Goal: Task Accomplishment & Management: Complete application form

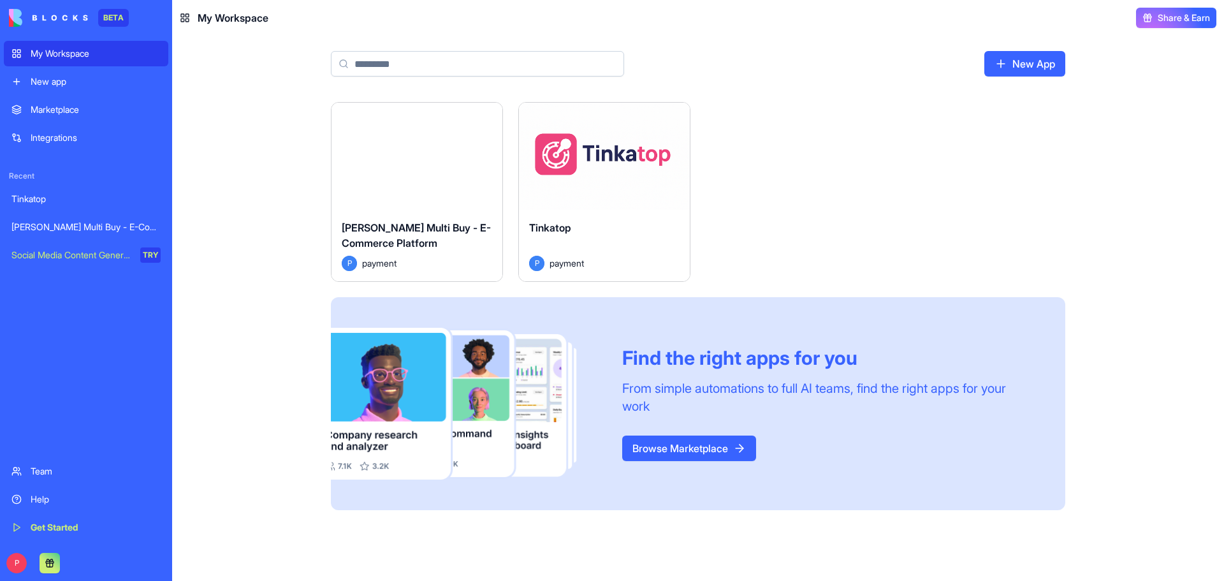
click at [415, 140] on div "Launch" at bounding box center [417, 156] width 171 height 107
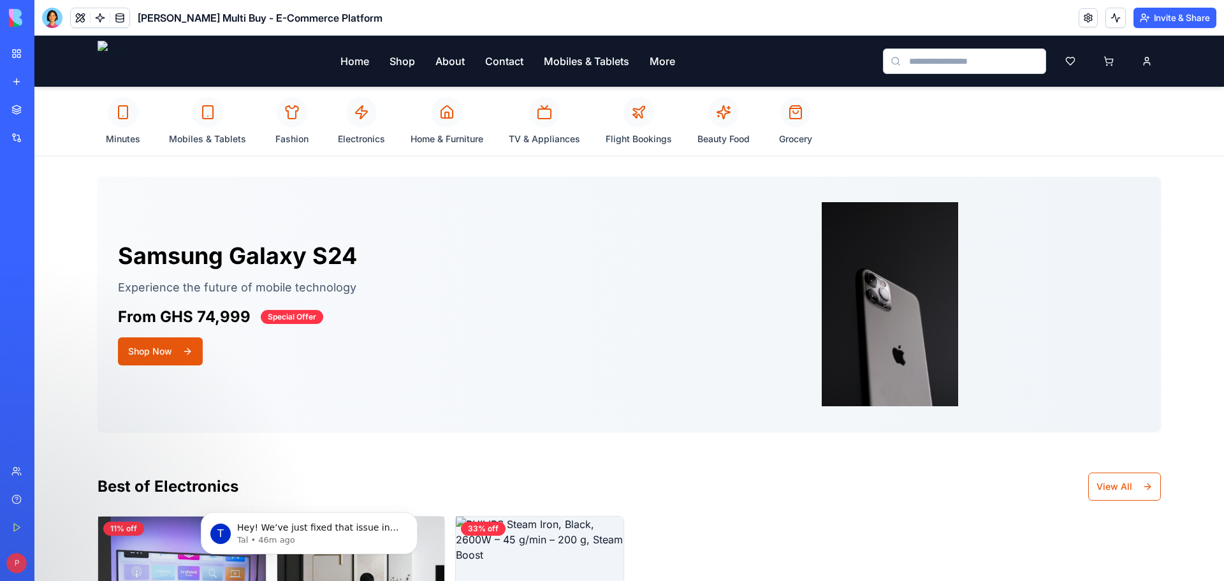
click at [47, 57] on div "My Workspace" at bounding box center [39, 53] width 17 height 13
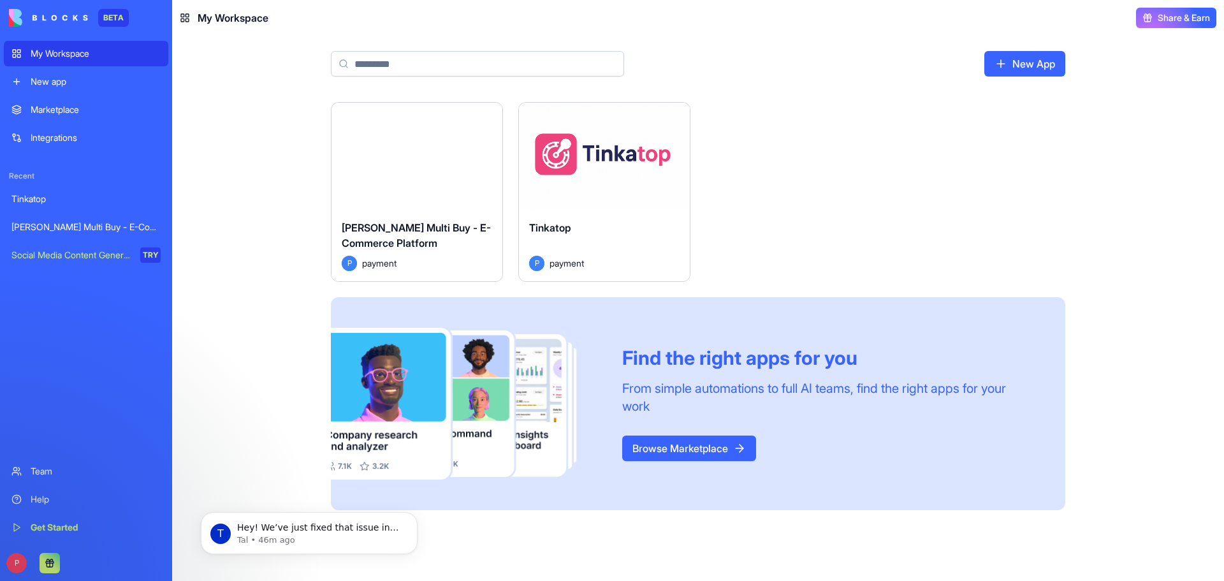
click at [634, 197] on div "Launch" at bounding box center [604, 156] width 171 height 107
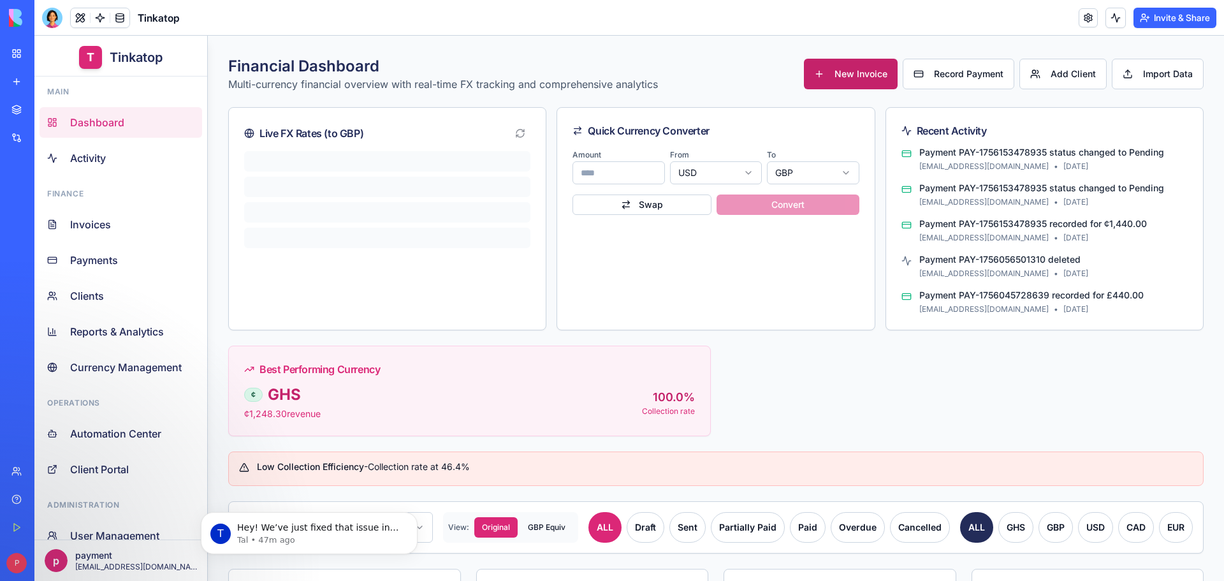
click at [863, 75] on span "New Invoice" at bounding box center [861, 74] width 53 height 13
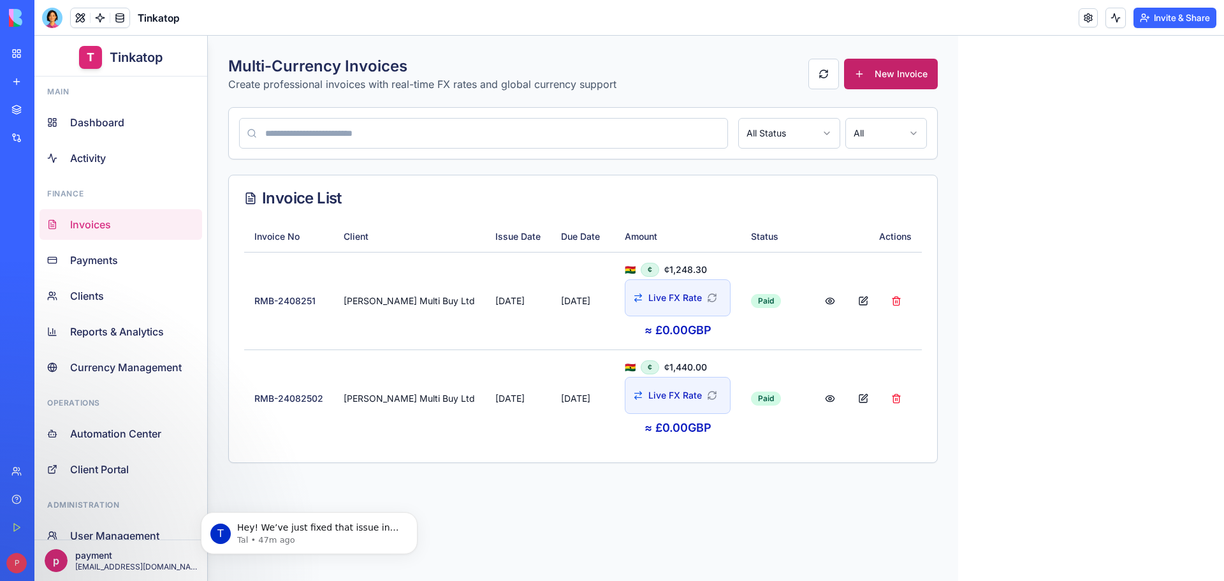
click at [847, 77] on button "New Invoice" at bounding box center [891, 74] width 94 height 31
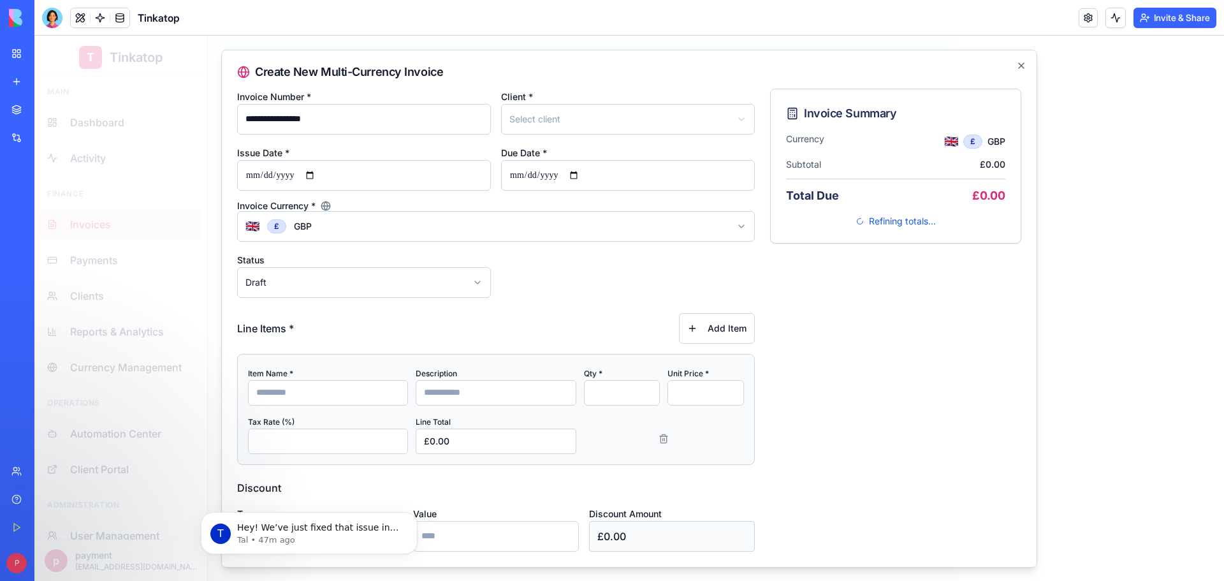
click at [293, 386] on input at bounding box center [328, 392] width 160 height 26
type input "*"
click at [1016, 66] on icon "button" at bounding box center [1021, 65] width 10 height 10
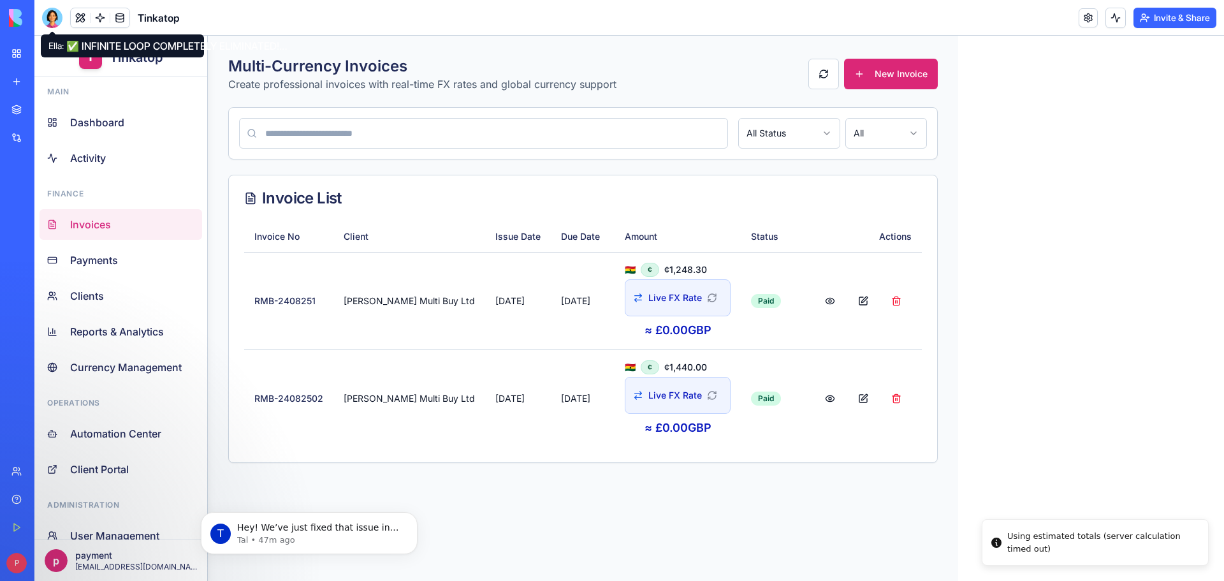
click at [52, 26] on body "BETA My Workspace New app Marketplace Integrations Recent Tinkatop [PERSON_NAME…" at bounding box center [612, 290] width 1224 height 581
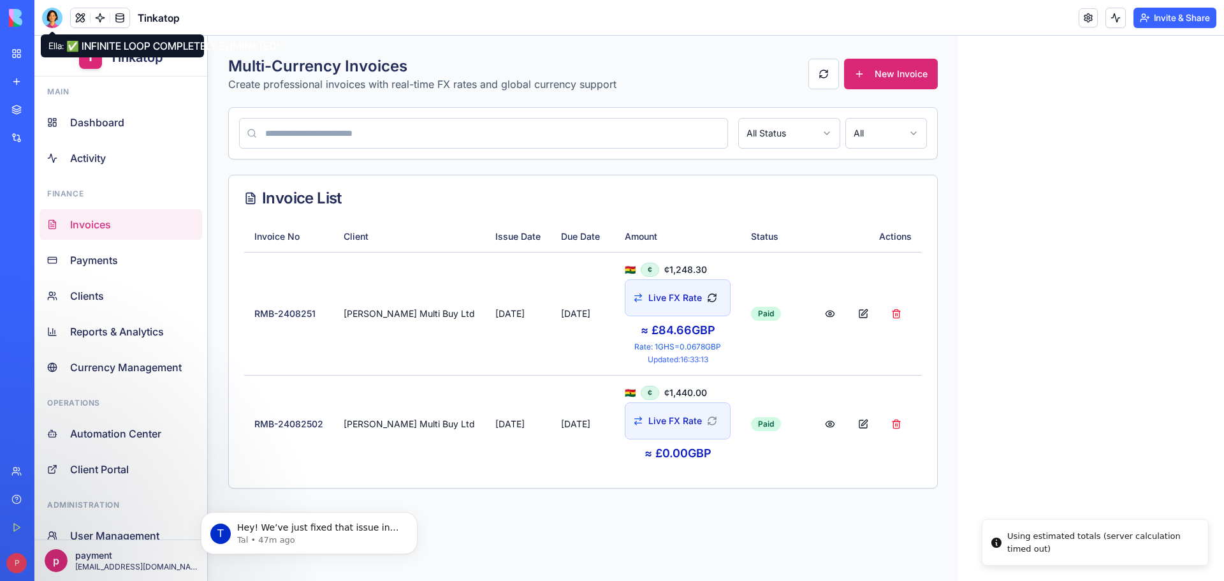
drag, startPoint x: 47, startPoint y: 18, endPoint x: 463, endPoint y: 36, distance: 417.3
click at [47, 18] on div at bounding box center [52, 18] width 20 height 20
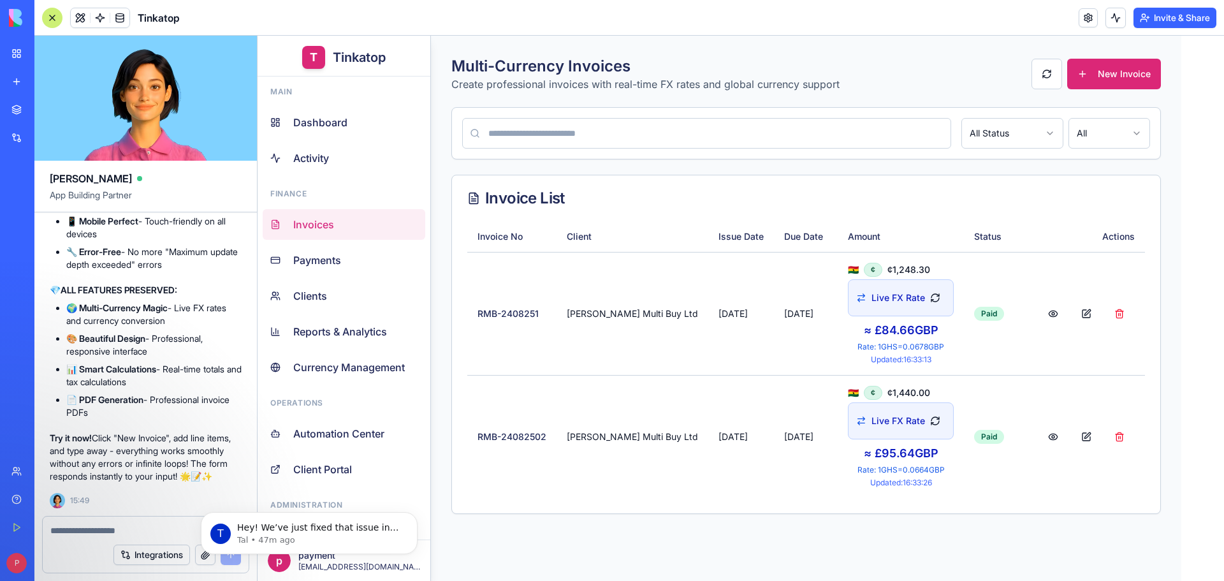
scroll to position [131796, 0]
click at [1038, 316] on button at bounding box center [1053, 313] width 31 height 31
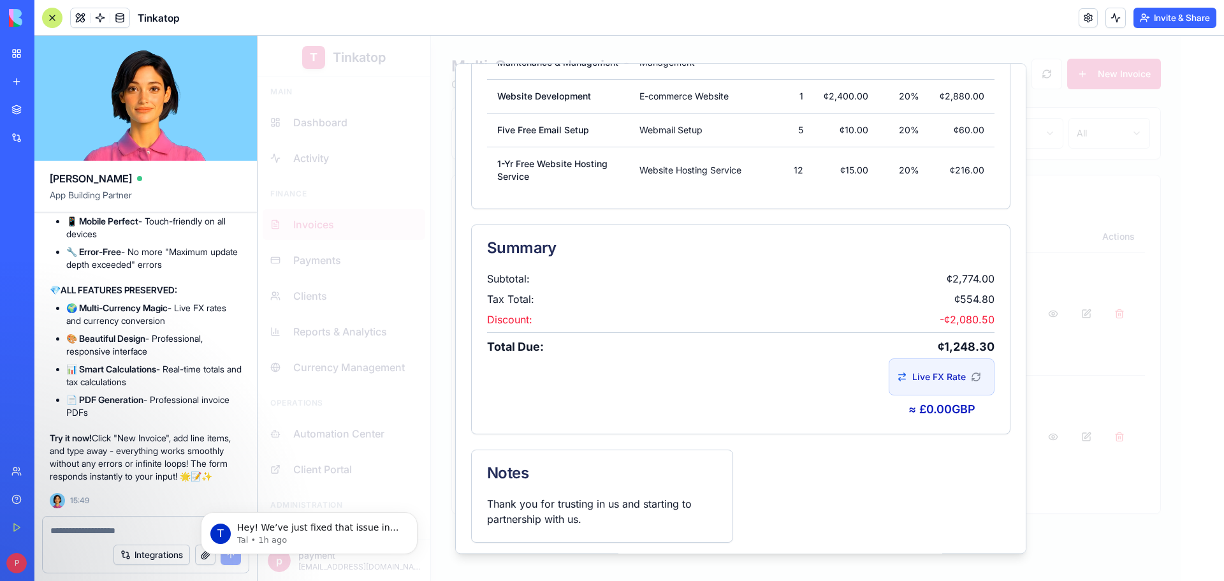
scroll to position [508, 0]
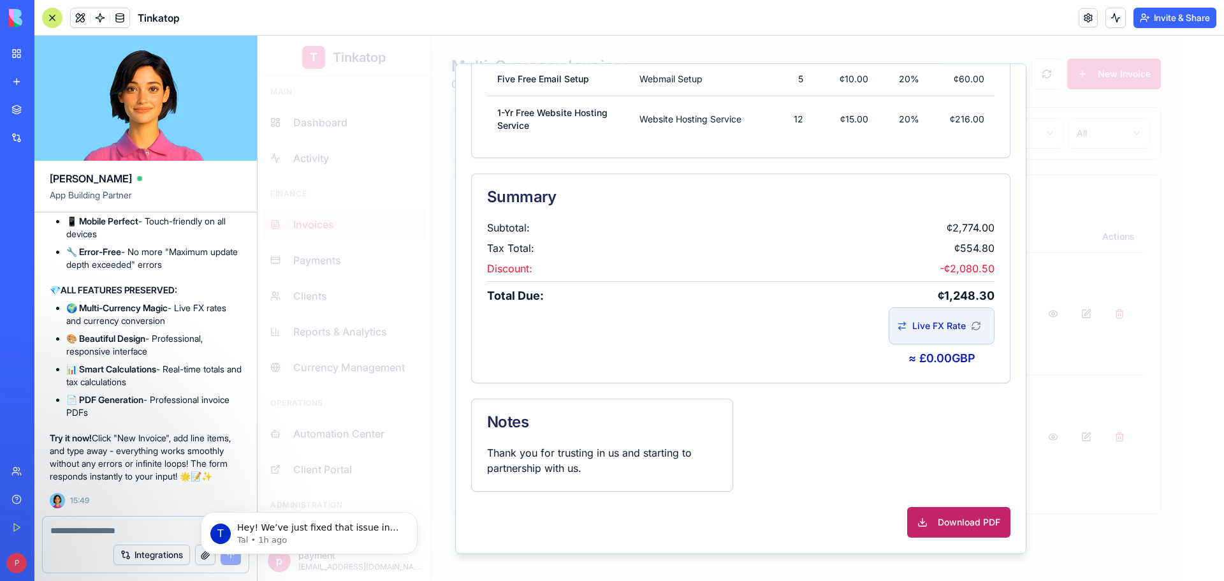
click at [963, 520] on button "Download PDF" at bounding box center [958, 522] width 103 height 31
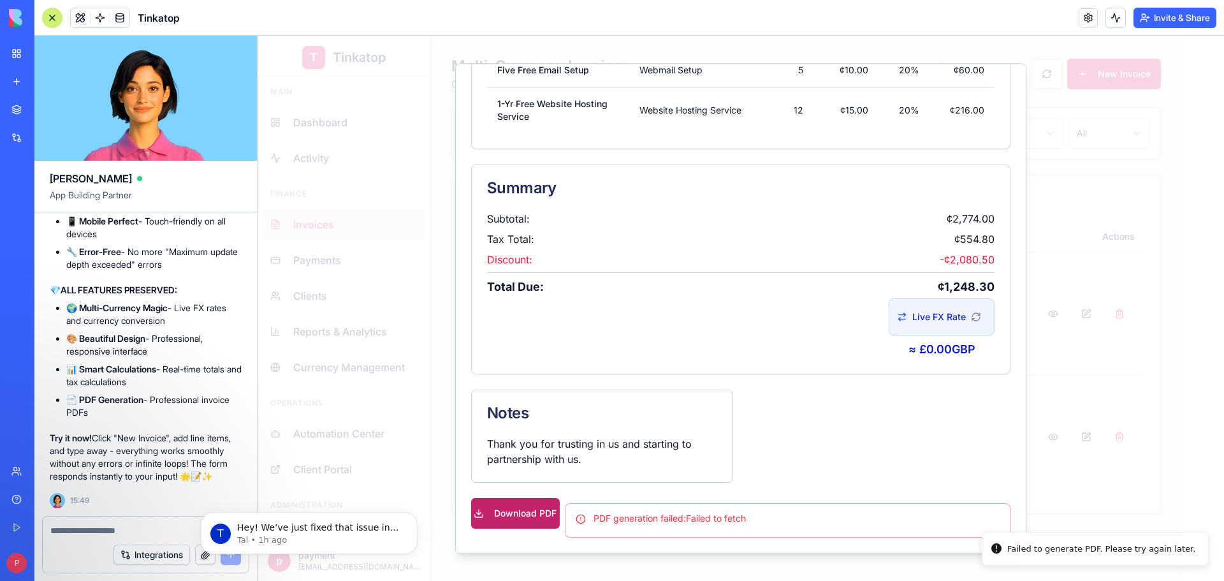
click at [530, 527] on button "Download PDF" at bounding box center [515, 513] width 89 height 31
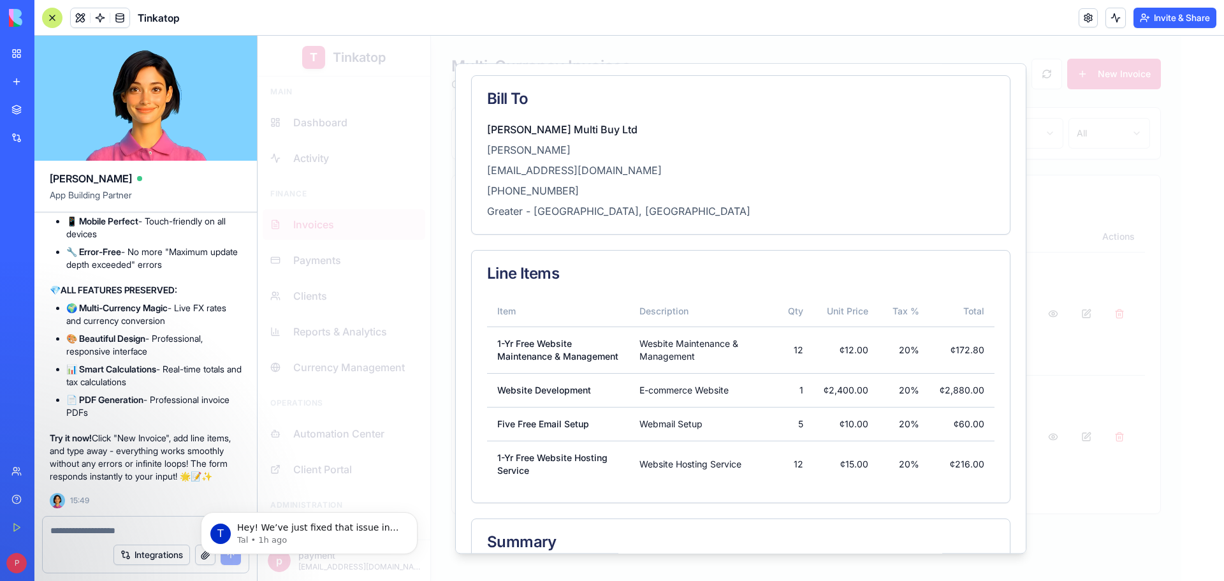
scroll to position [0, 0]
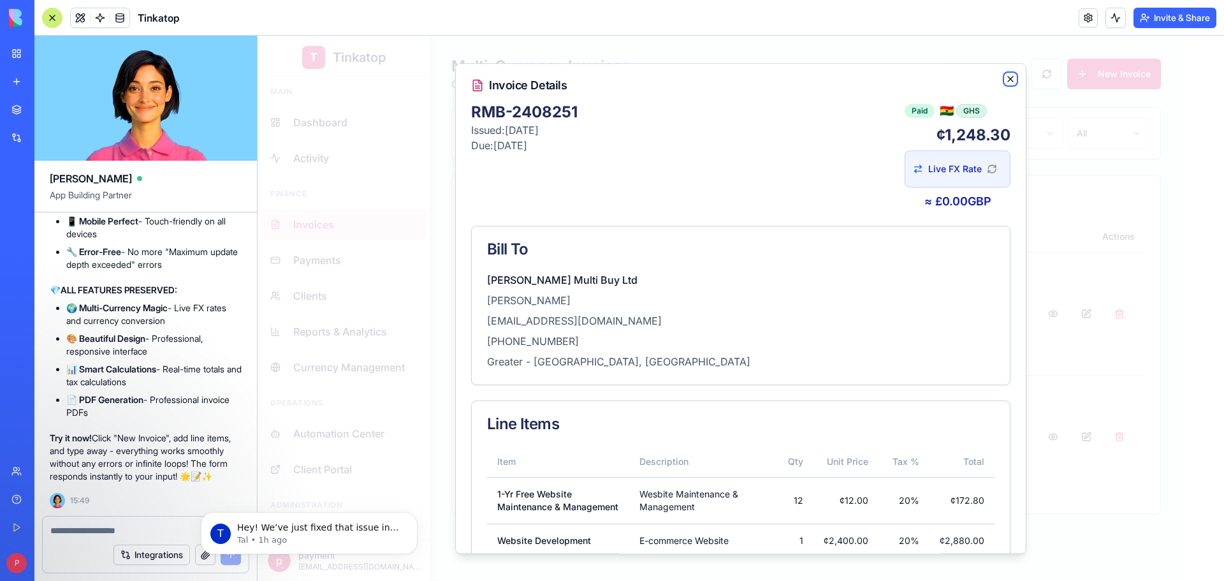
click at [1005, 78] on icon "button" at bounding box center [1010, 79] width 10 height 10
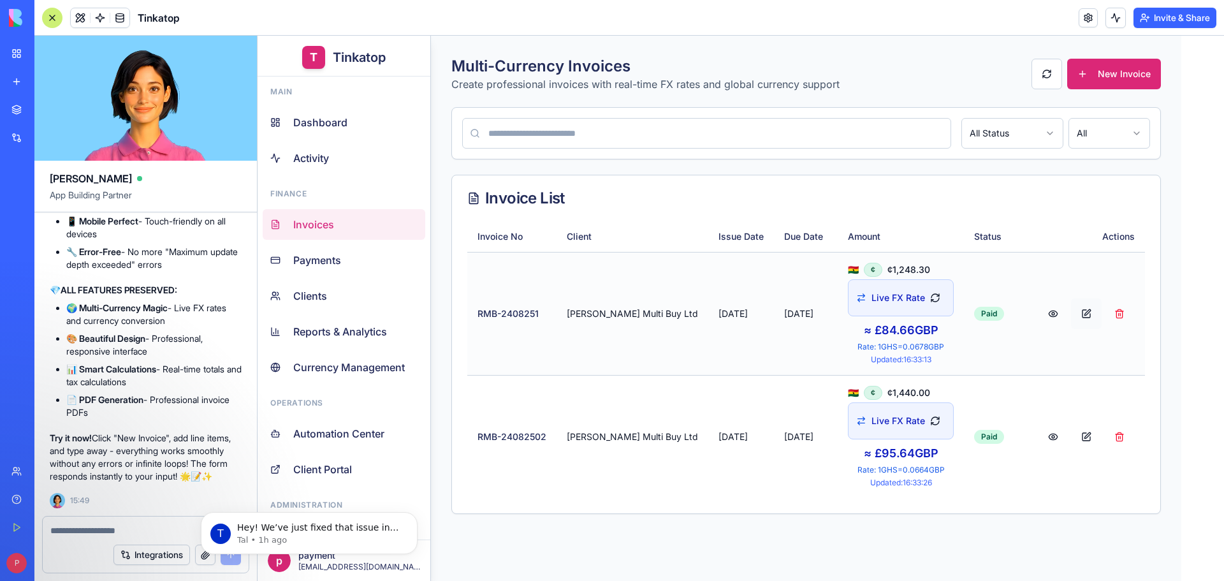
click at [1071, 314] on button at bounding box center [1086, 313] width 31 height 31
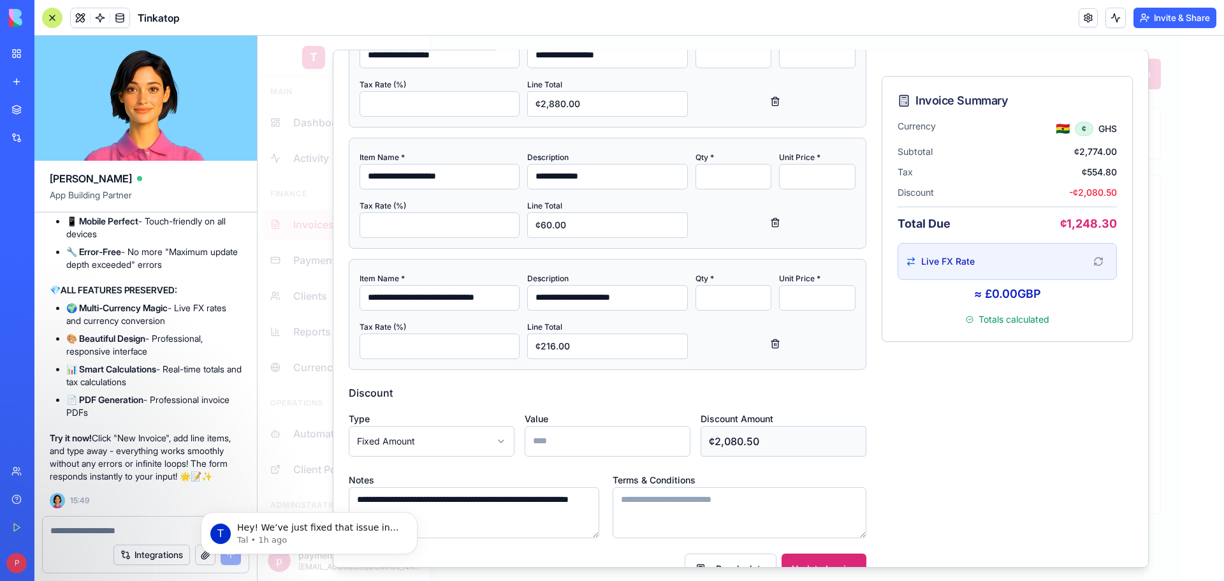
scroll to position [491, 0]
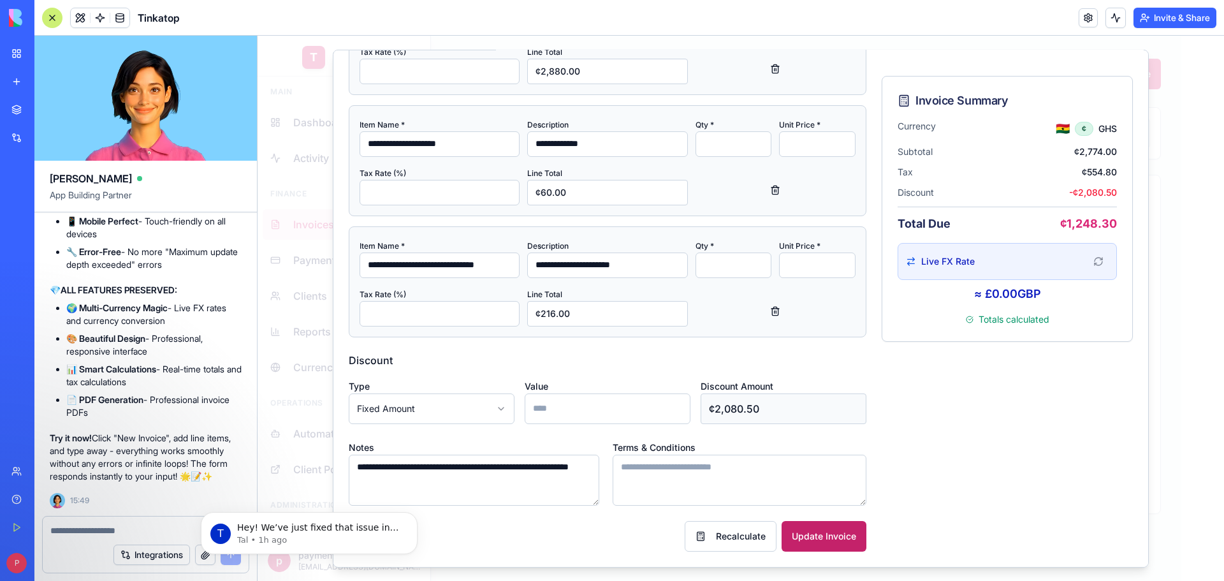
click at [798, 543] on button "Update Invoice" at bounding box center [824, 535] width 85 height 31
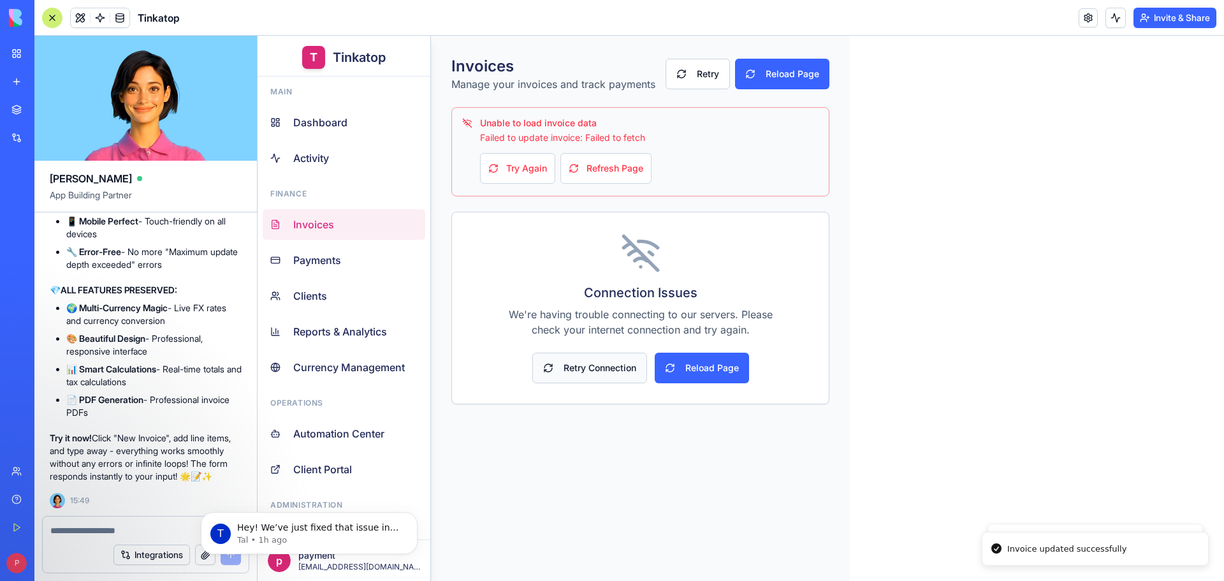
click at [618, 362] on button "Retry Connection" at bounding box center [589, 368] width 115 height 31
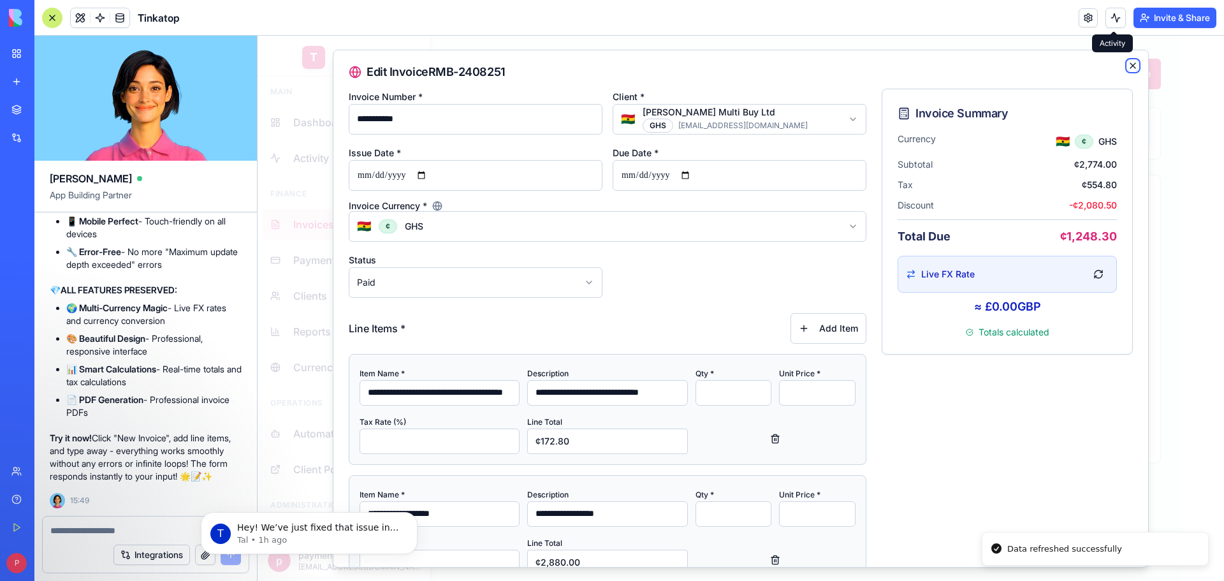
click at [1128, 65] on icon "button" at bounding box center [1133, 65] width 10 height 10
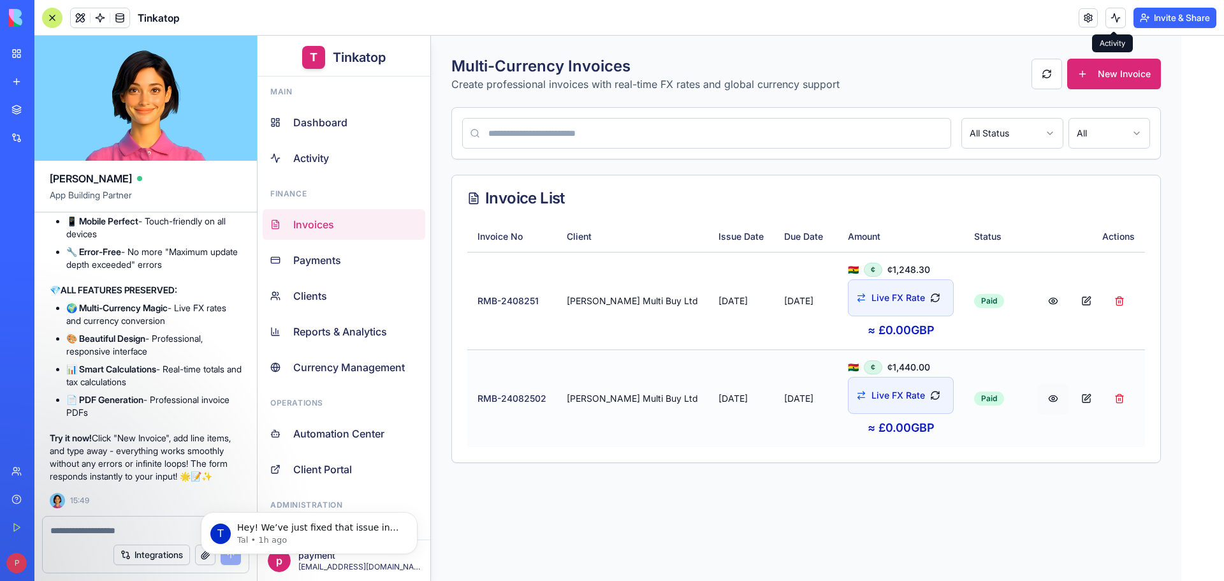
click at [1038, 398] on button at bounding box center [1053, 398] width 31 height 31
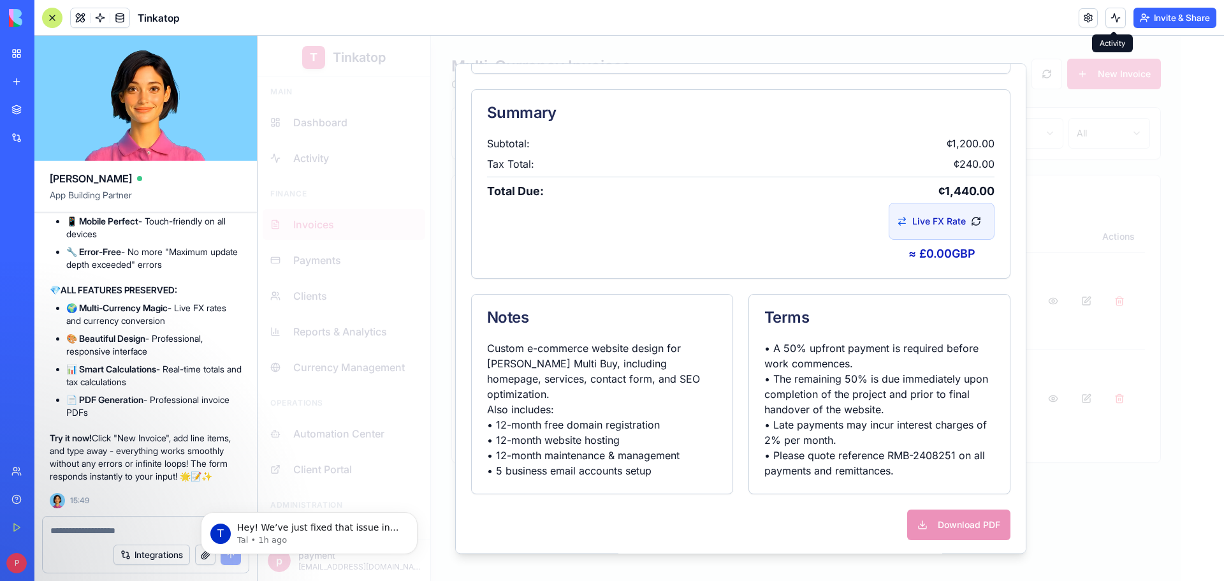
scroll to position [518, 0]
click at [930, 523] on div "Download PDF" at bounding box center [740, 522] width 539 height 31
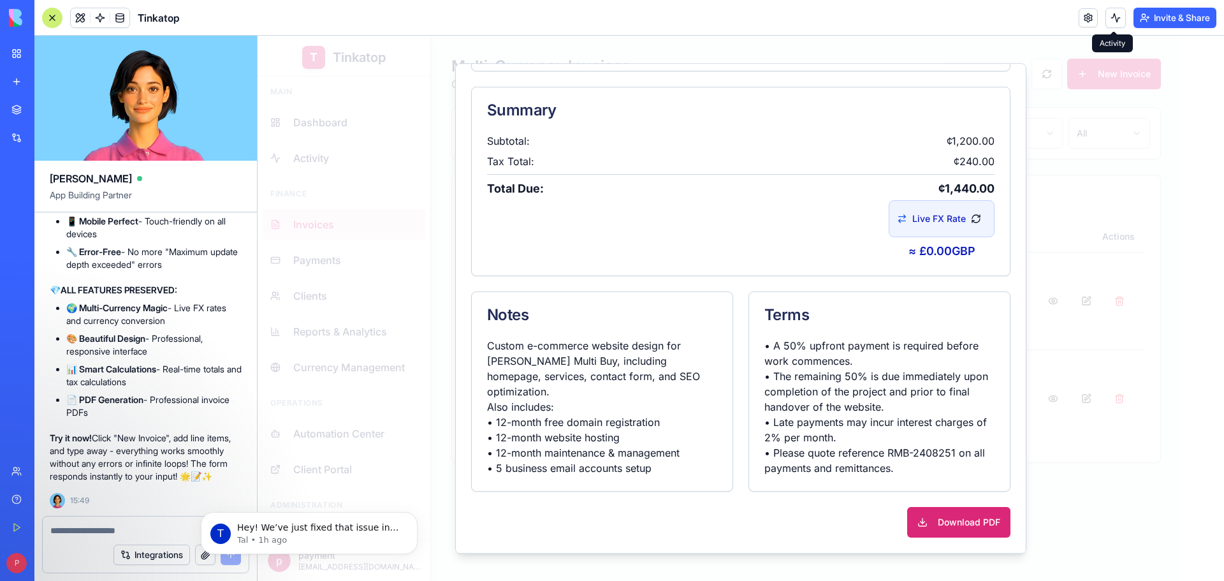
click at [1074, 153] on div at bounding box center [741, 308] width 967 height 545
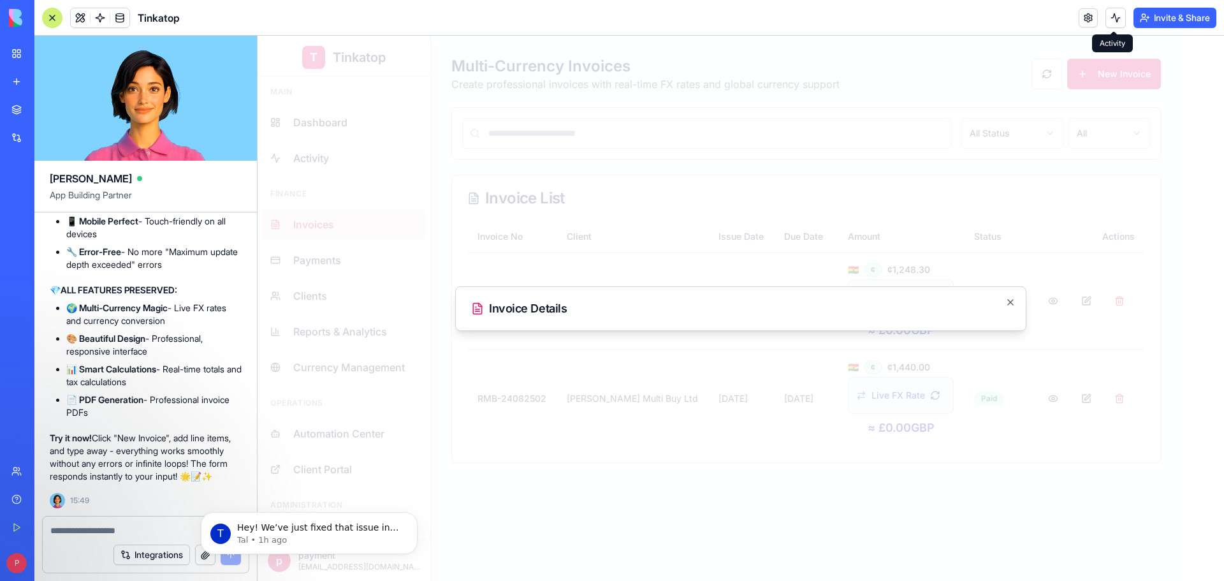
scroll to position [0, 0]
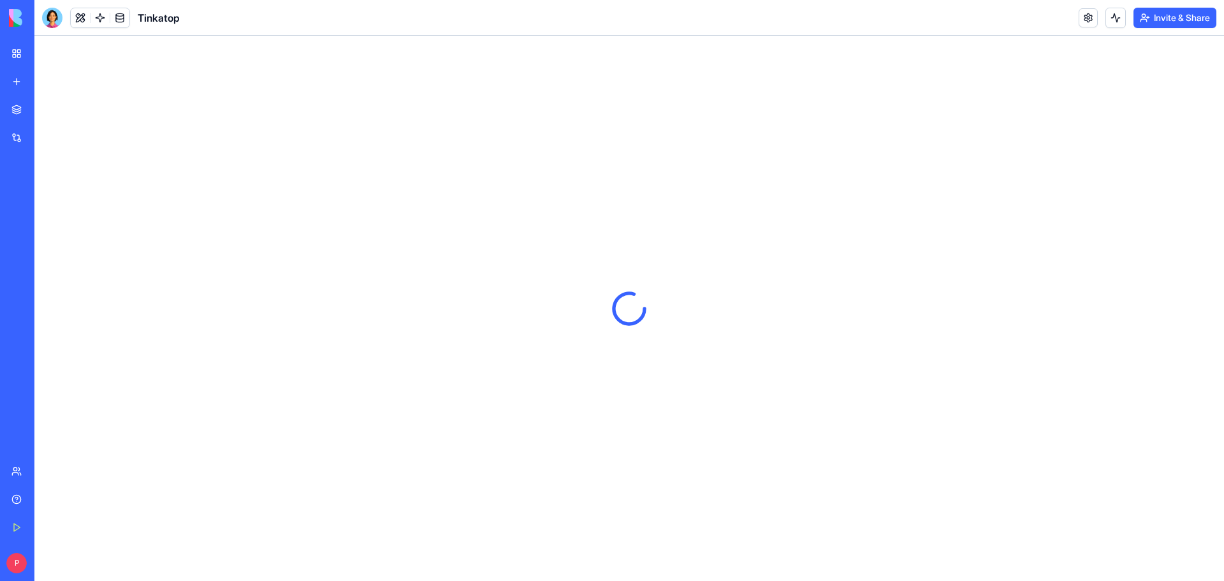
click at [13, 49] on link "My Workspace" at bounding box center [29, 54] width 51 height 26
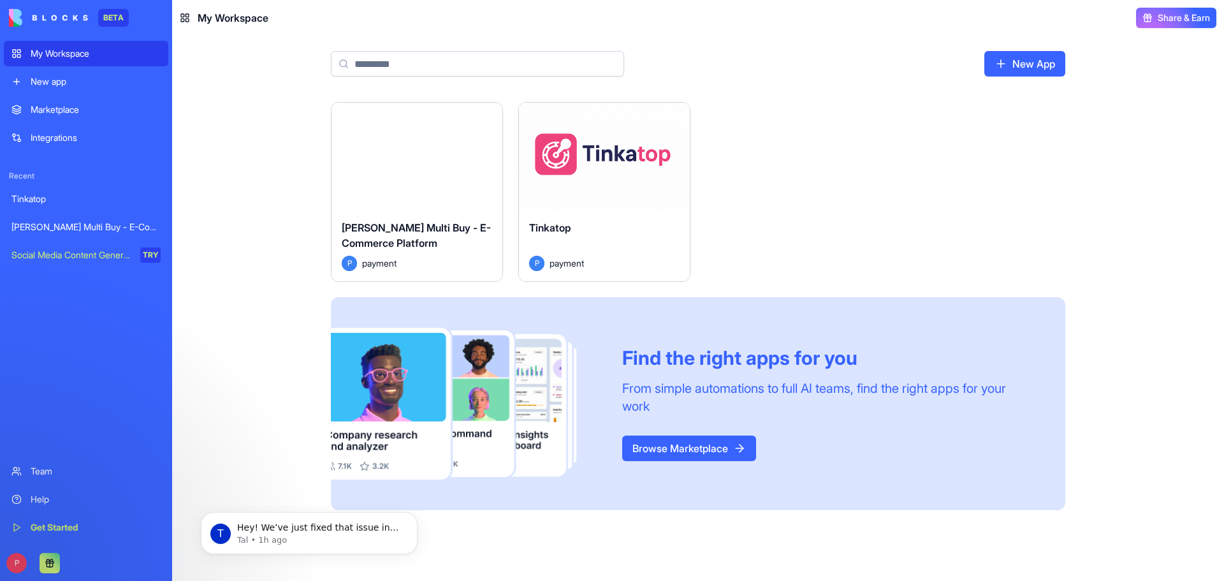
click at [570, 198] on div "Launch" at bounding box center [604, 156] width 171 height 107
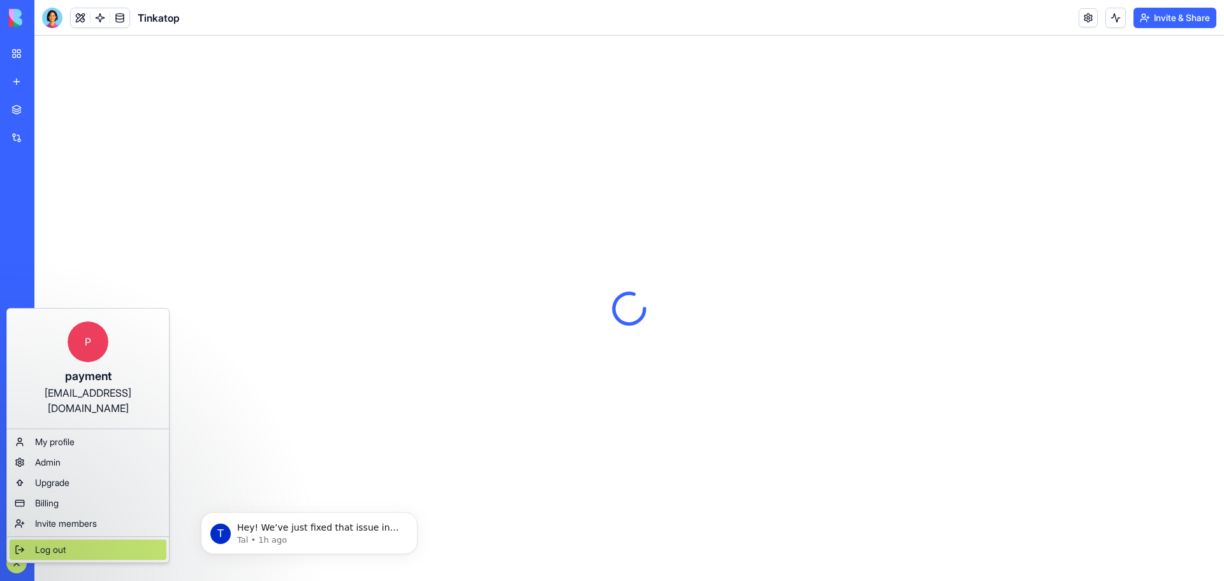
click at [51, 543] on span "Log out" at bounding box center [50, 549] width 31 height 13
